Goal: Find specific page/section: Find specific page/section

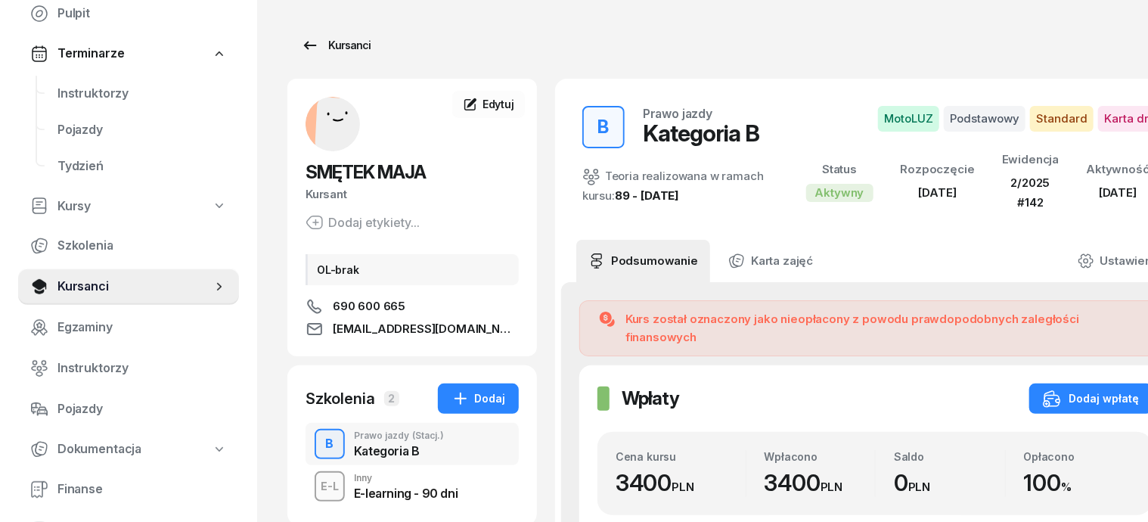
click at [311, 48] on div "Kursanci" at bounding box center [336, 45] width 70 height 18
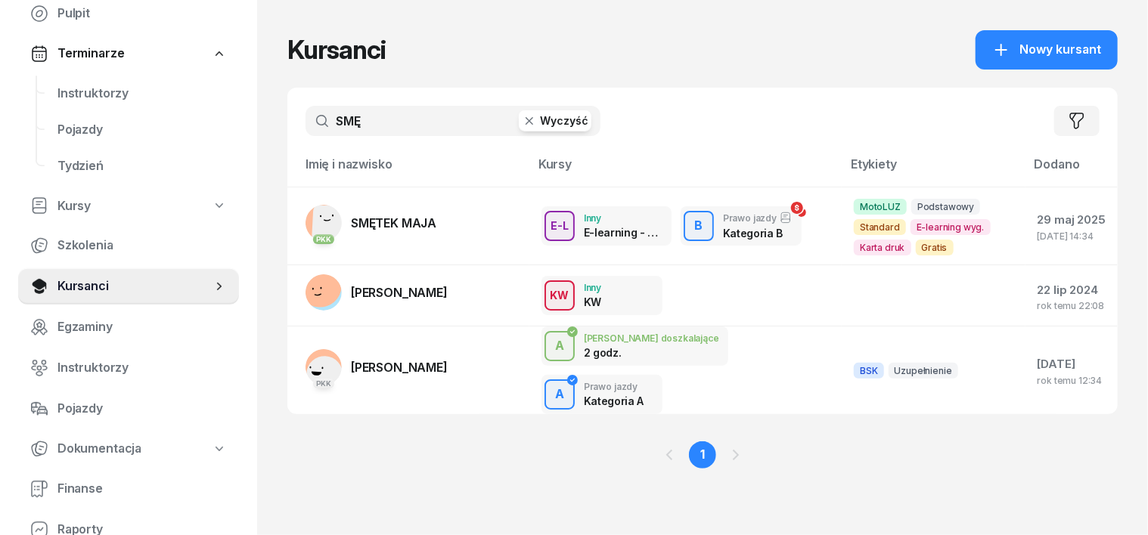
click at [522, 121] on icon "button" at bounding box center [529, 120] width 15 height 15
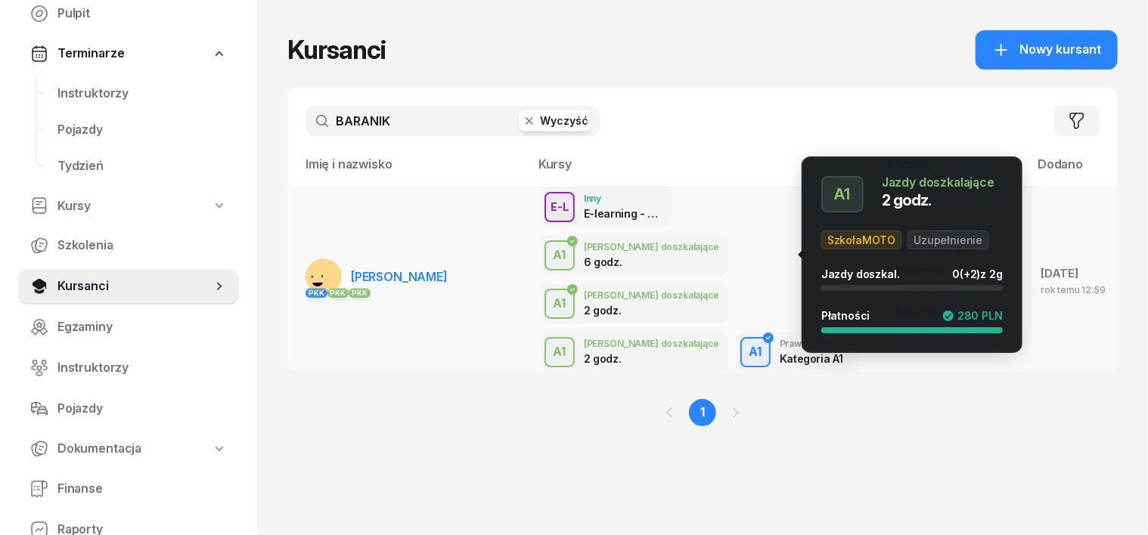
type input "BARANIK"
click at [572, 339] on div "A1" at bounding box center [559, 352] width 25 height 26
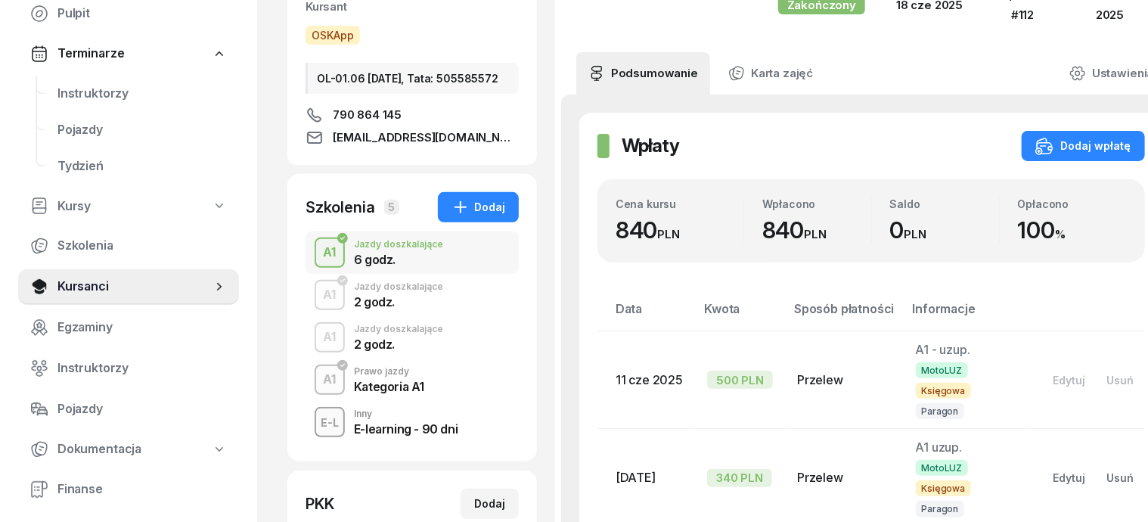
scroll to position [189, 0]
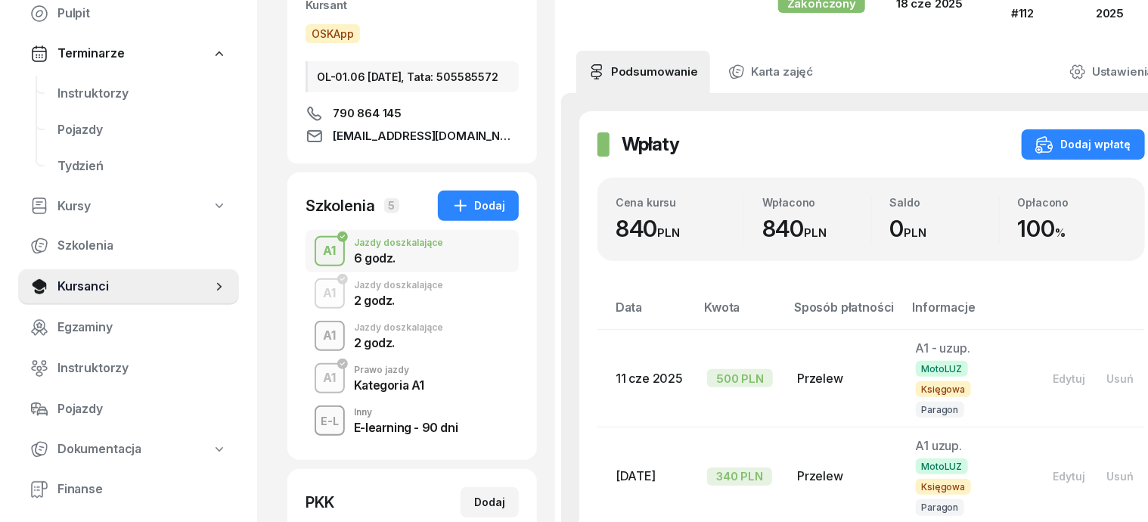
click at [318, 342] on div "A1" at bounding box center [330, 336] width 25 height 26
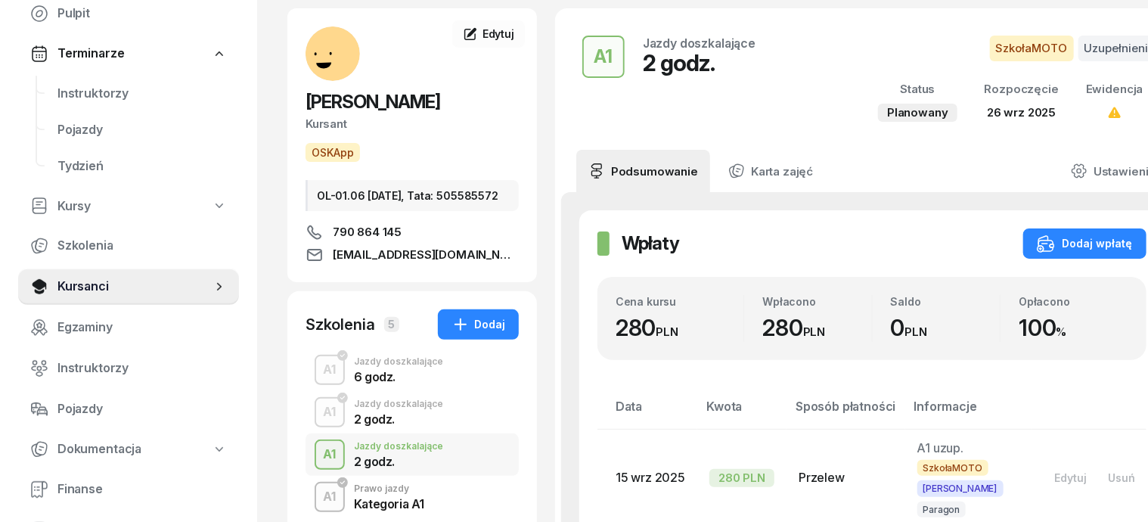
scroll to position [94, 0]
